Goal: Find specific page/section: Find specific page/section

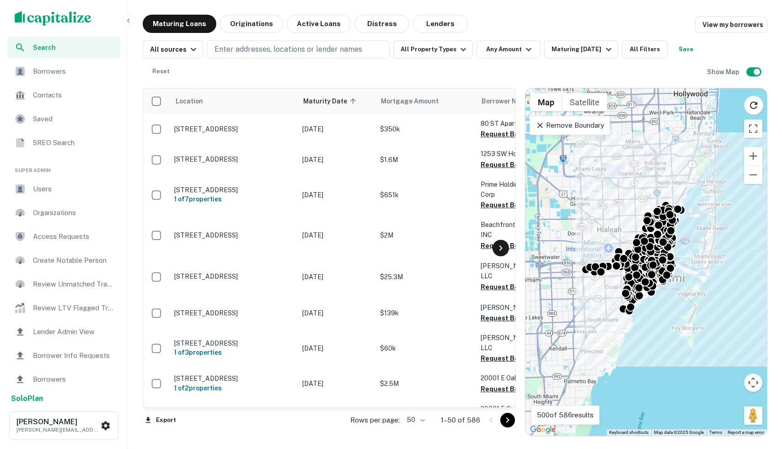
click at [502, 247] on icon at bounding box center [500, 247] width 11 height 11
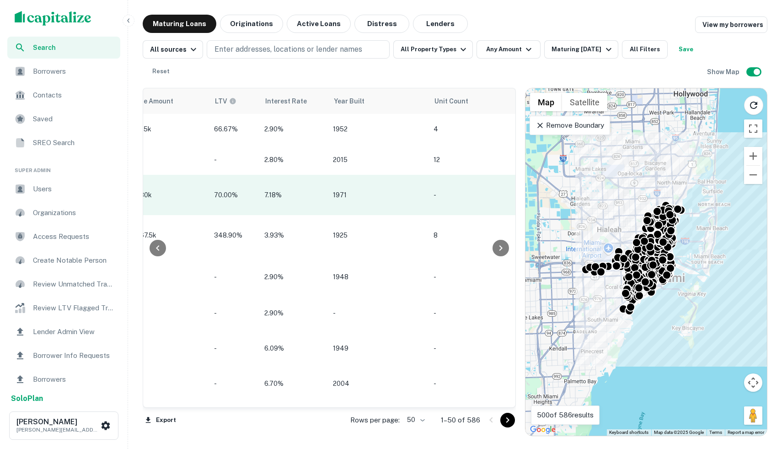
scroll to position [0, 929]
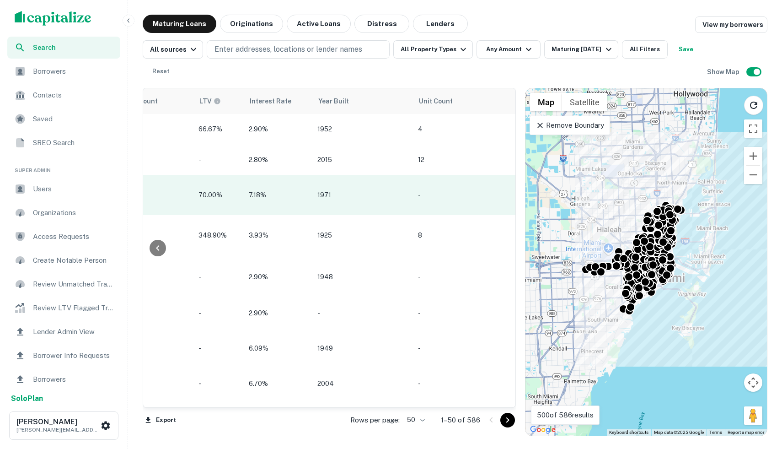
scroll to position [0, 929]
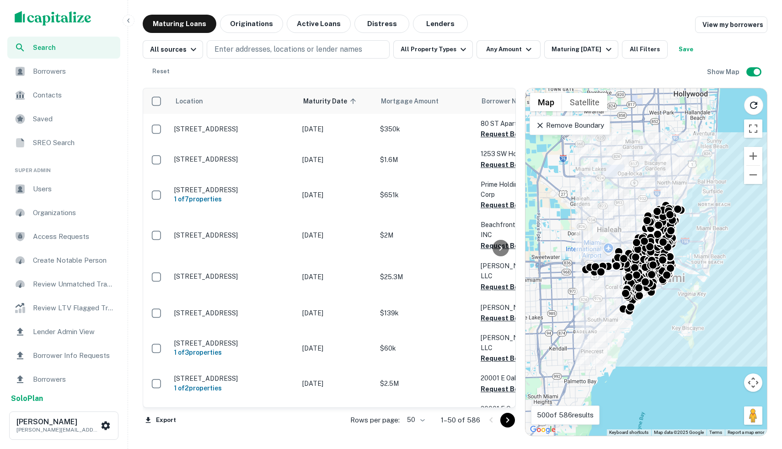
click at [505, 255] on div at bounding box center [501, 247] width 18 height 319
click at [503, 252] on icon at bounding box center [500, 247] width 11 height 11
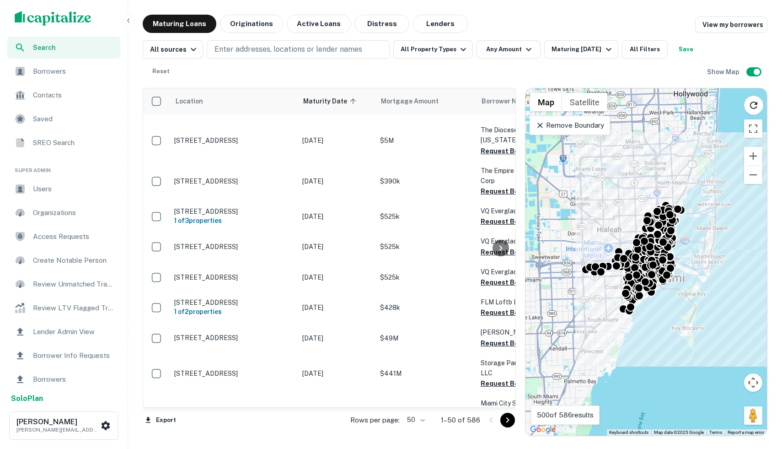
scroll to position [1312, 0]
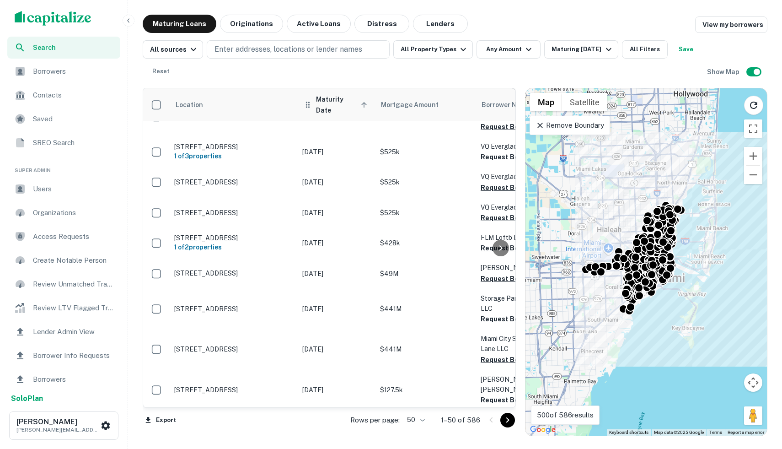
click at [346, 102] on span "Maturity Date sorted ascending" at bounding box center [343, 105] width 54 height 22
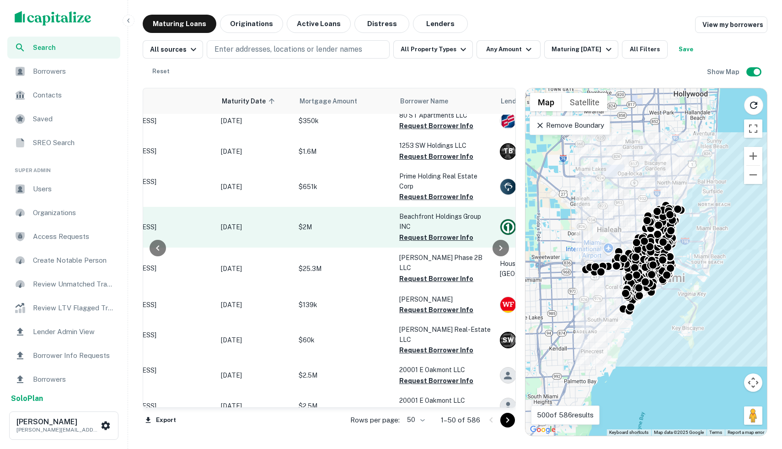
scroll to position [0, 81]
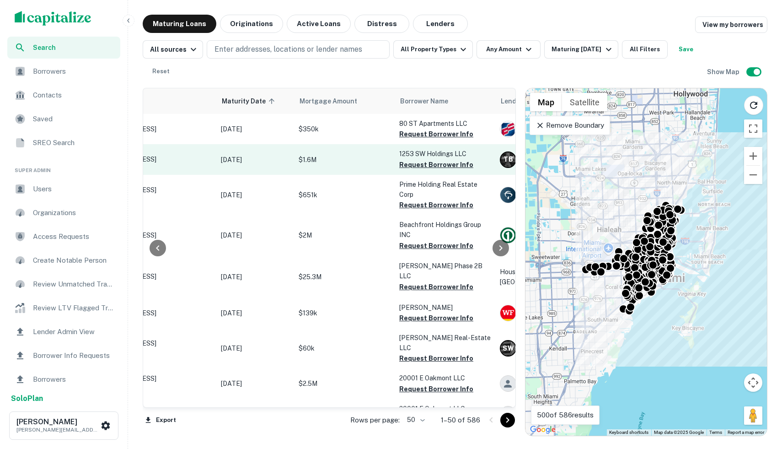
click at [368, 167] on td "$1.6M" at bounding box center [344, 159] width 101 height 30
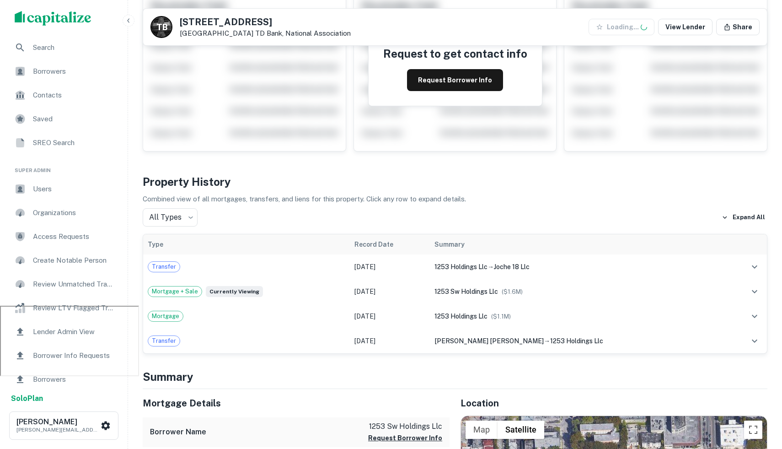
scroll to position [471, 0]
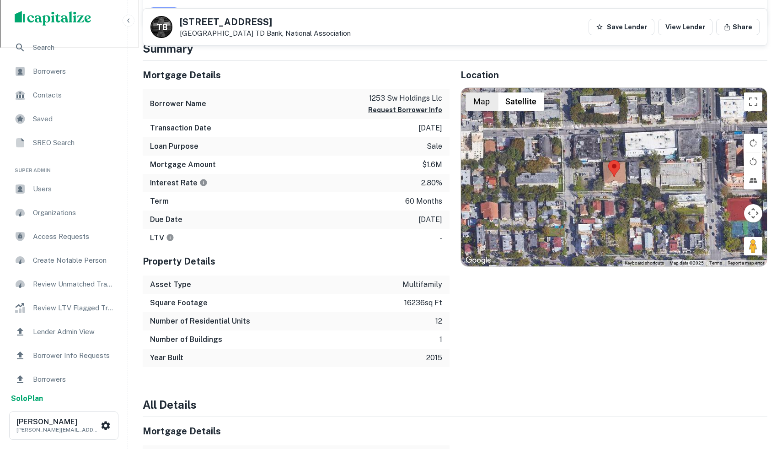
click at [492, 109] on button "Map" at bounding box center [482, 101] width 32 height 18
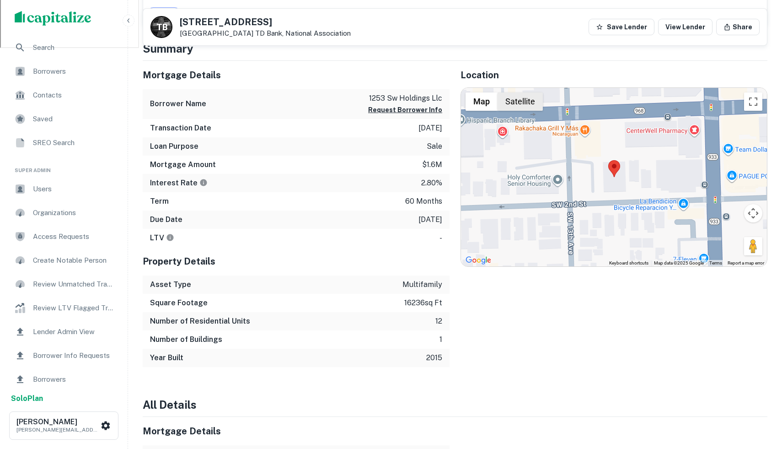
click at [511, 103] on button "Satellite" at bounding box center [520, 101] width 45 height 18
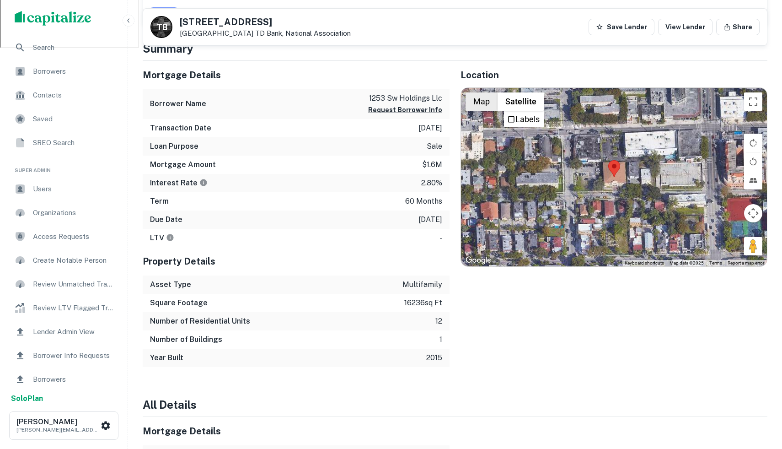
click at [495, 100] on button "Map" at bounding box center [482, 101] width 32 height 18
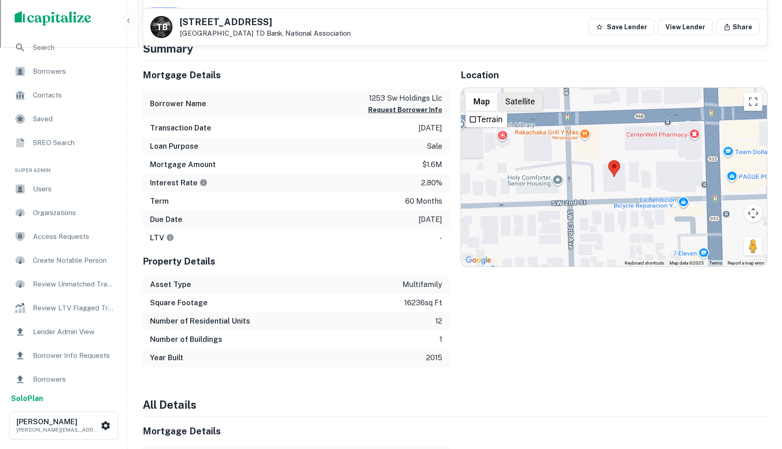
click at [511, 100] on button "Satellite" at bounding box center [520, 101] width 45 height 18
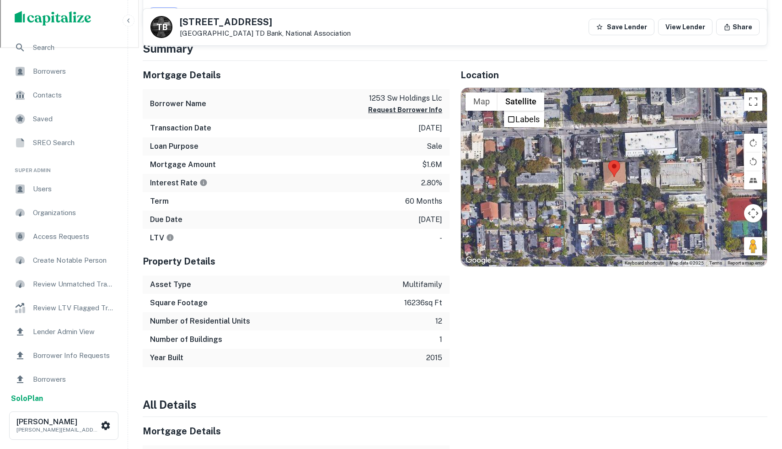
click at [495, 99] on button "Map" at bounding box center [482, 101] width 32 height 18
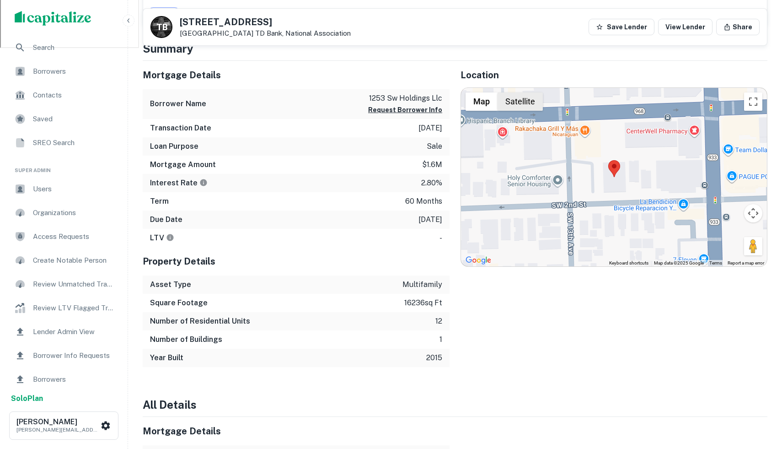
click at [526, 99] on button "Satellite" at bounding box center [520, 101] width 45 height 18
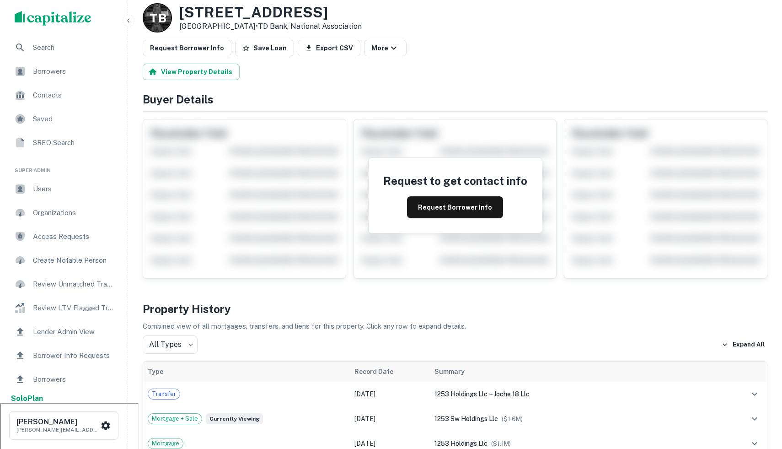
scroll to position [0, 0]
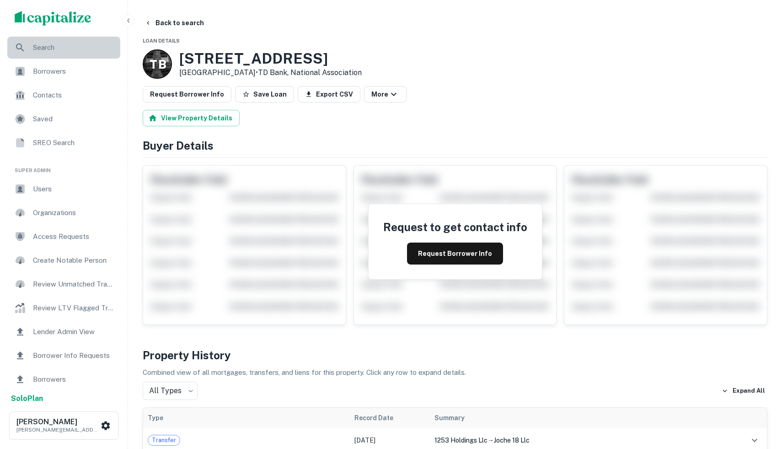
click at [32, 51] on div "Search" at bounding box center [63, 48] width 113 height 22
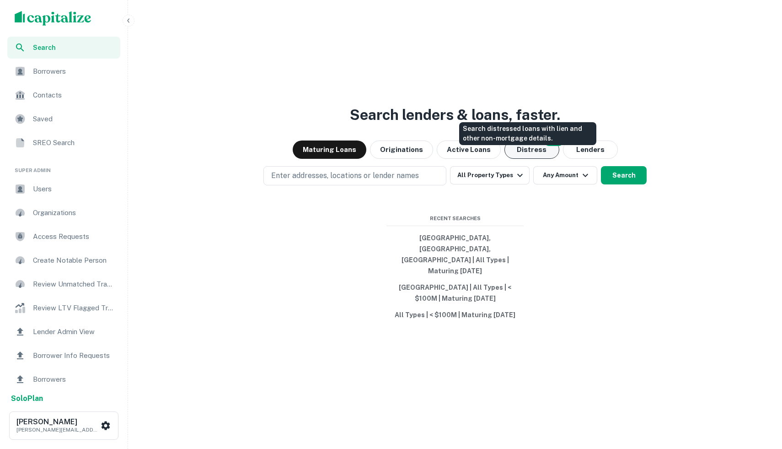
click at [530, 159] on button "Distress" at bounding box center [532, 149] width 55 height 18
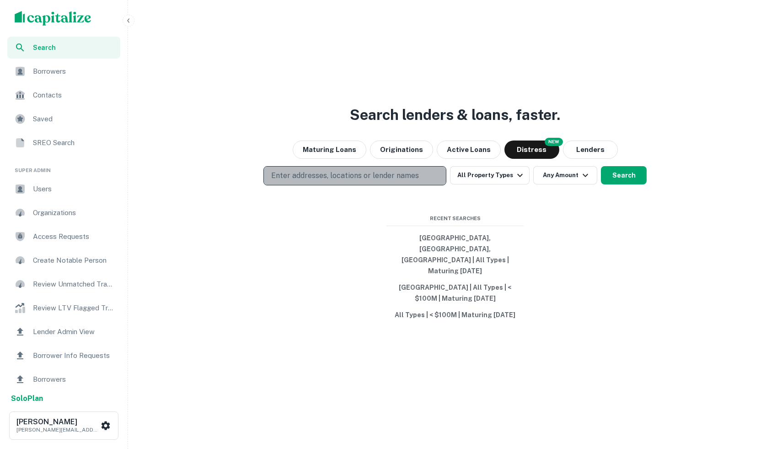
click at [368, 179] on button "Enter addresses, locations or lender names" at bounding box center [355, 175] width 183 height 19
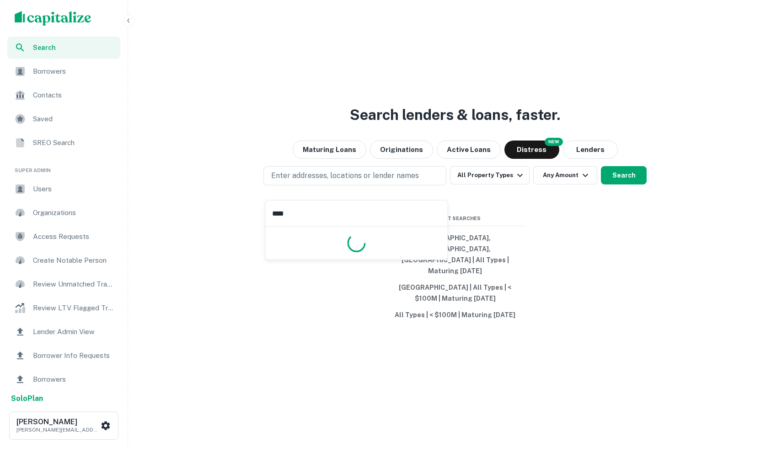
type input "*****"
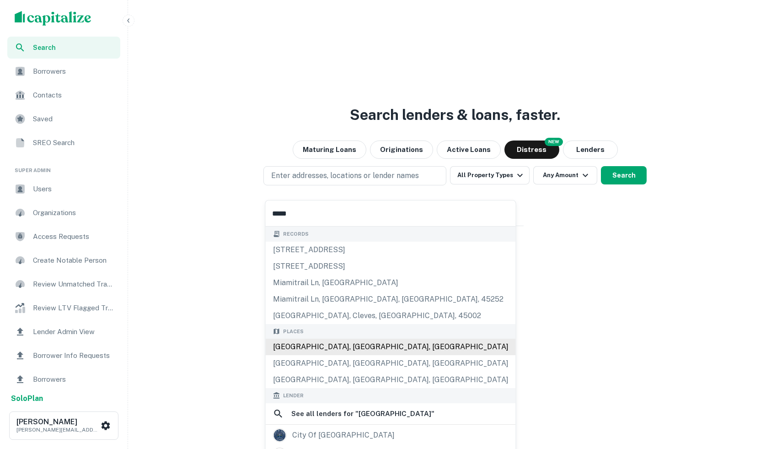
click at [293, 349] on div "Miami, FL, USA" at bounding box center [391, 347] width 250 height 16
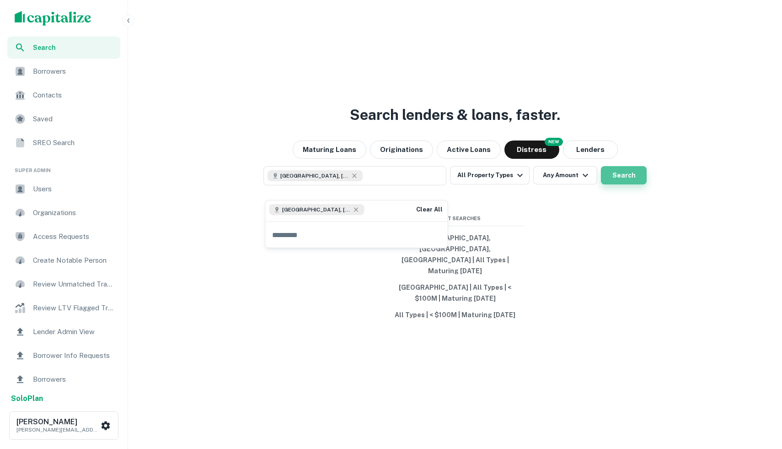
click at [621, 184] on button "Search" at bounding box center [624, 175] width 46 height 18
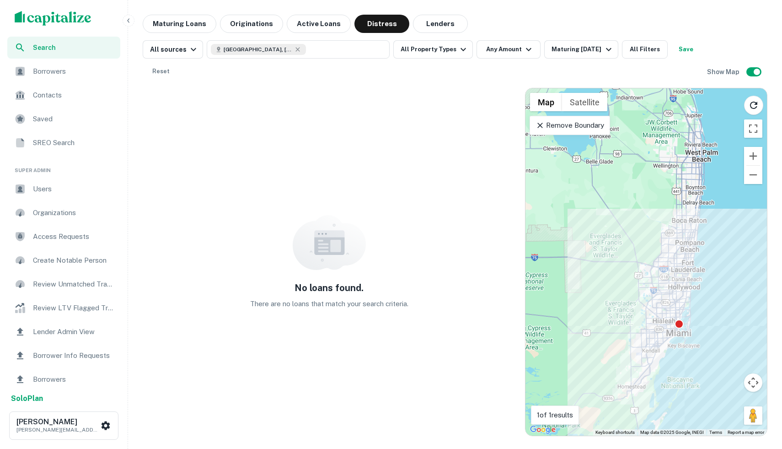
click at [541, 130] on p "Remove Boundary" at bounding box center [570, 125] width 68 height 11
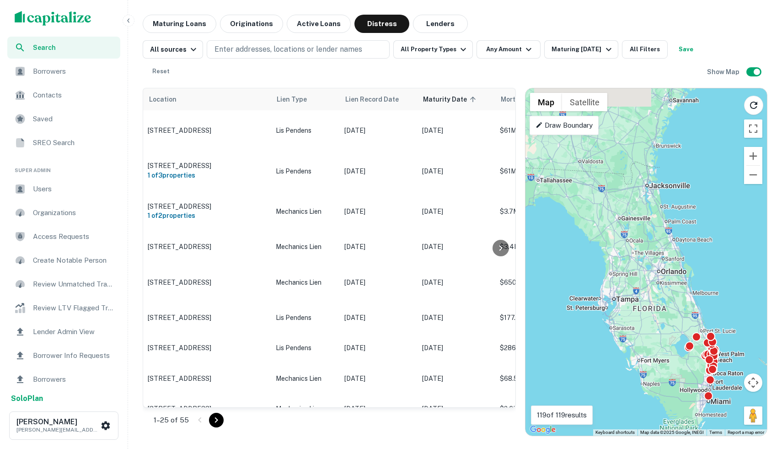
drag, startPoint x: 603, startPoint y: 235, endPoint x: 669, endPoint y: 371, distance: 150.8
click at [669, 371] on div "To activate drag with keyboard, press Alt + Enter. Once in keyboard drag state,…" at bounding box center [647, 261] width 242 height 347
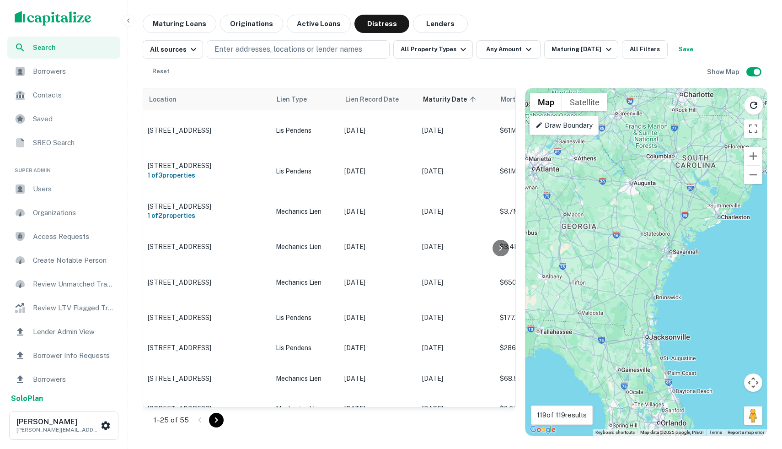
drag, startPoint x: 647, startPoint y: 295, endPoint x: 647, endPoint y: 448, distance: 153.3
click at [647, 448] on div "Search Borrowers Contacts Saved SREO Search Super Admin Users Organizations Acc…" at bounding box center [391, 224] width 782 height 449
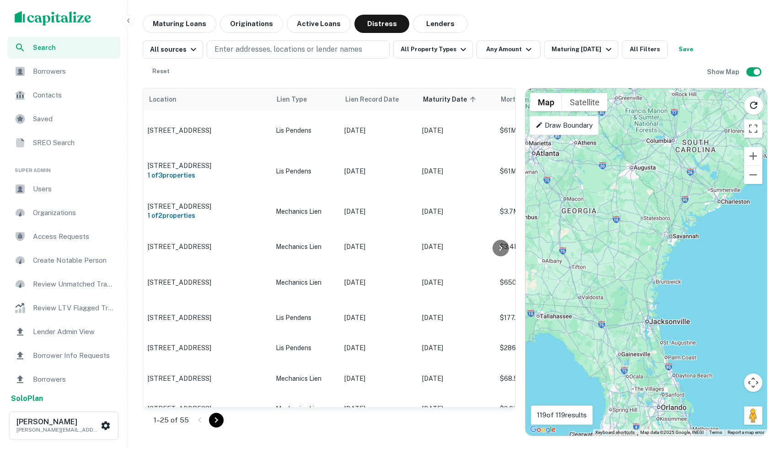
drag, startPoint x: 636, startPoint y: 219, endPoint x: 782, endPoint y: 284, distance: 159.9
click at [782, 284] on body "Search Borrowers Contacts Saved SREO Search Super Admin Users Organizations Acc…" at bounding box center [391, 224] width 782 height 449
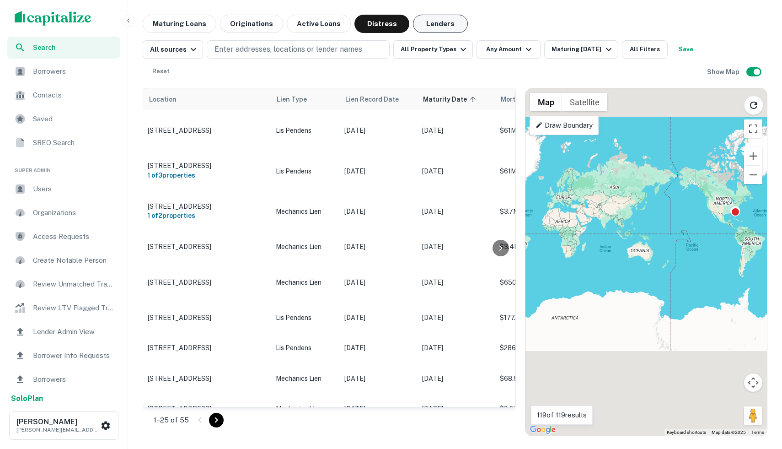
click at [431, 28] on button "Lenders" at bounding box center [440, 24] width 55 height 18
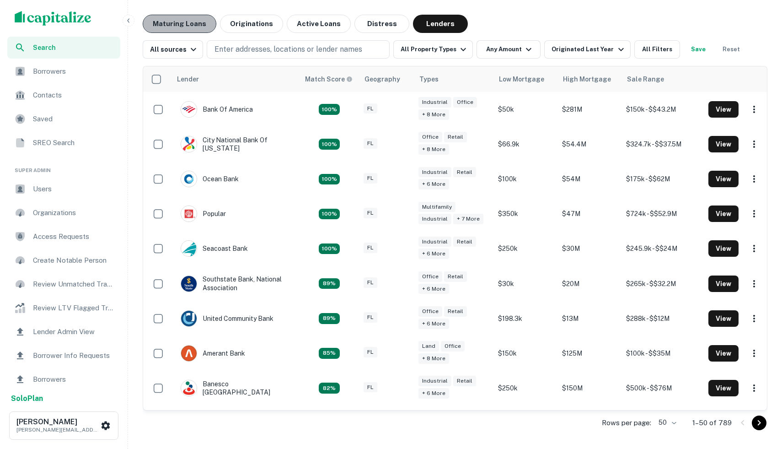
click at [187, 24] on button "Maturing Loans" at bounding box center [180, 24] width 74 height 18
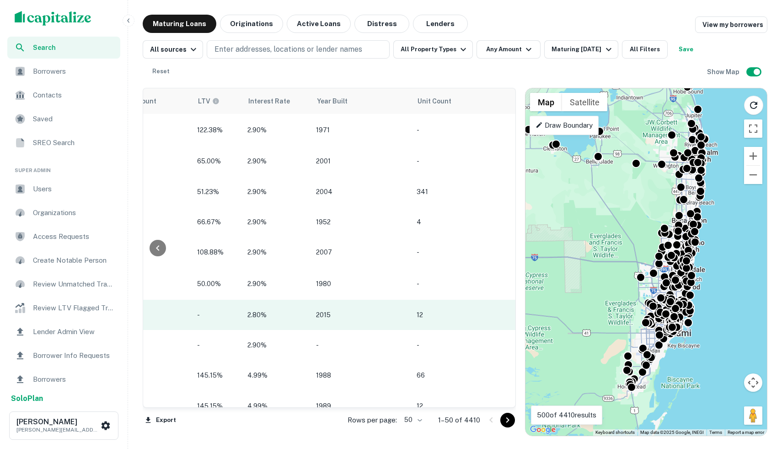
scroll to position [0, 957]
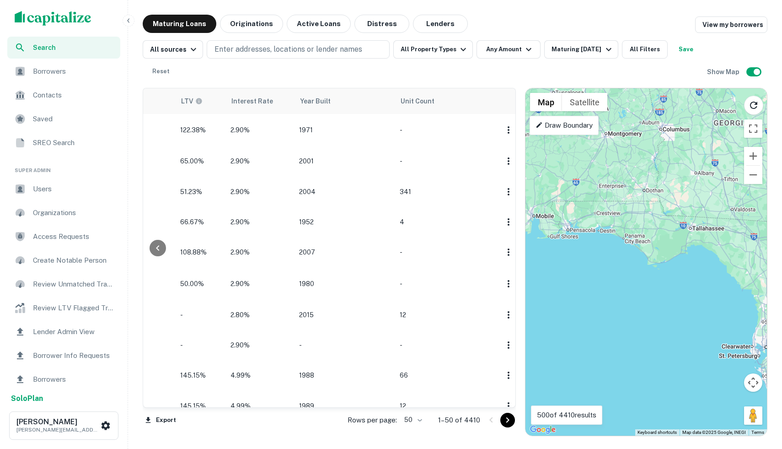
drag, startPoint x: 601, startPoint y: 334, endPoint x: 671, endPoint y: 330, distance: 70.6
click at [672, 331] on div "To activate drag with keyboard, press Alt + Enter. Once in keyboard drag state,…" at bounding box center [647, 261] width 242 height 347
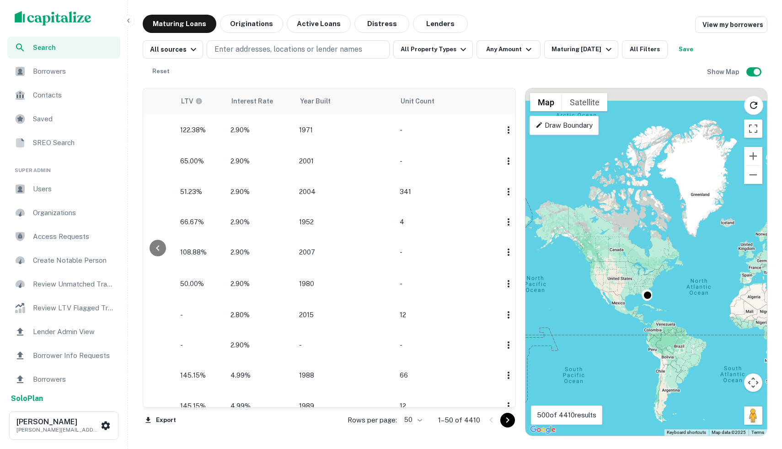
drag, startPoint x: 623, startPoint y: 359, endPoint x: 603, endPoint y: 307, distance: 56.0
click at [603, 307] on div "To activate drag with keyboard, press Alt + Enter. Once in keyboard drag state,…" at bounding box center [647, 261] width 242 height 347
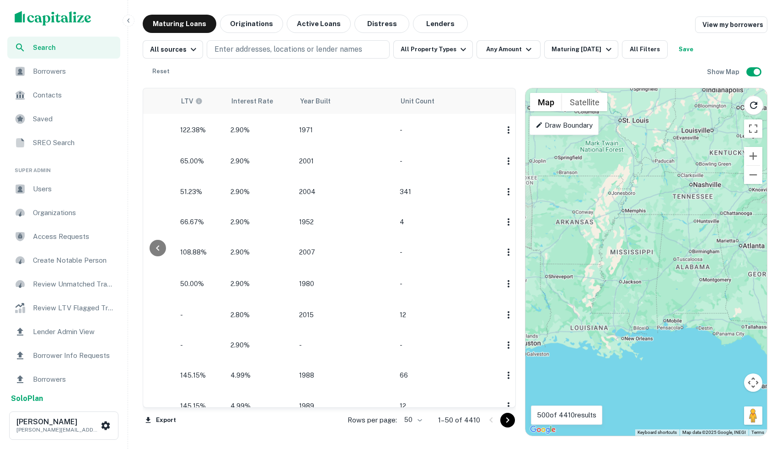
drag, startPoint x: 660, startPoint y: 315, endPoint x: 582, endPoint y: 315, distance: 78.2
click at [582, 315] on div "To activate drag with keyboard, press Alt + Enter. Once in keyboard drag state,…" at bounding box center [647, 261] width 242 height 347
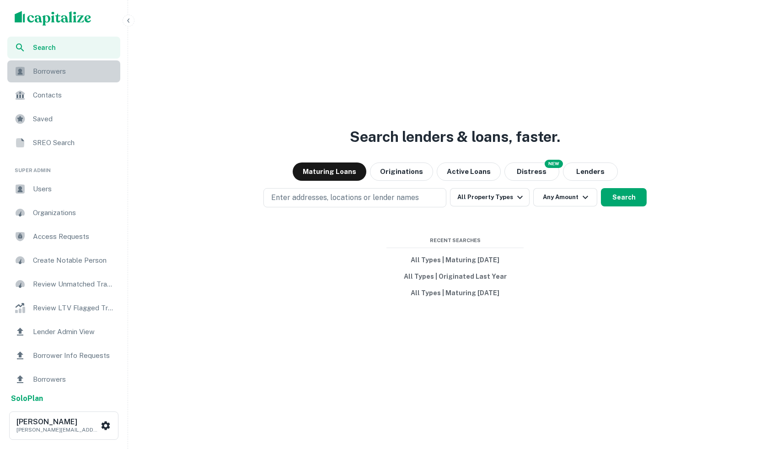
click at [78, 71] on span "Borrowers" at bounding box center [74, 71] width 82 height 11
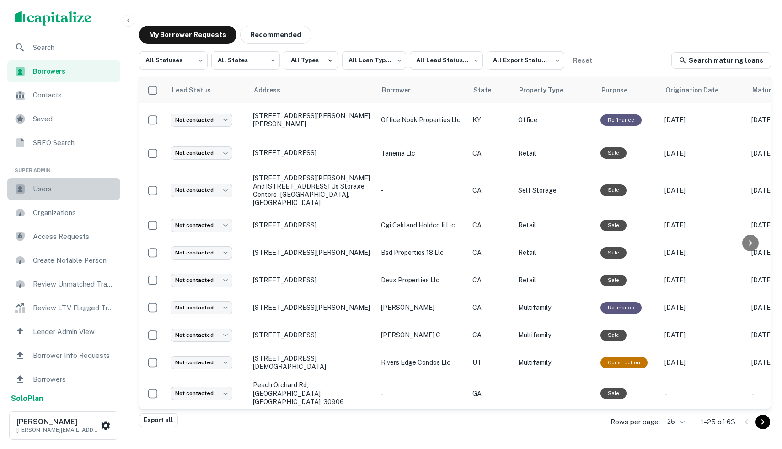
click at [66, 194] on div "Users" at bounding box center [63, 189] width 113 height 22
